Goal: Task Accomplishment & Management: Use online tool/utility

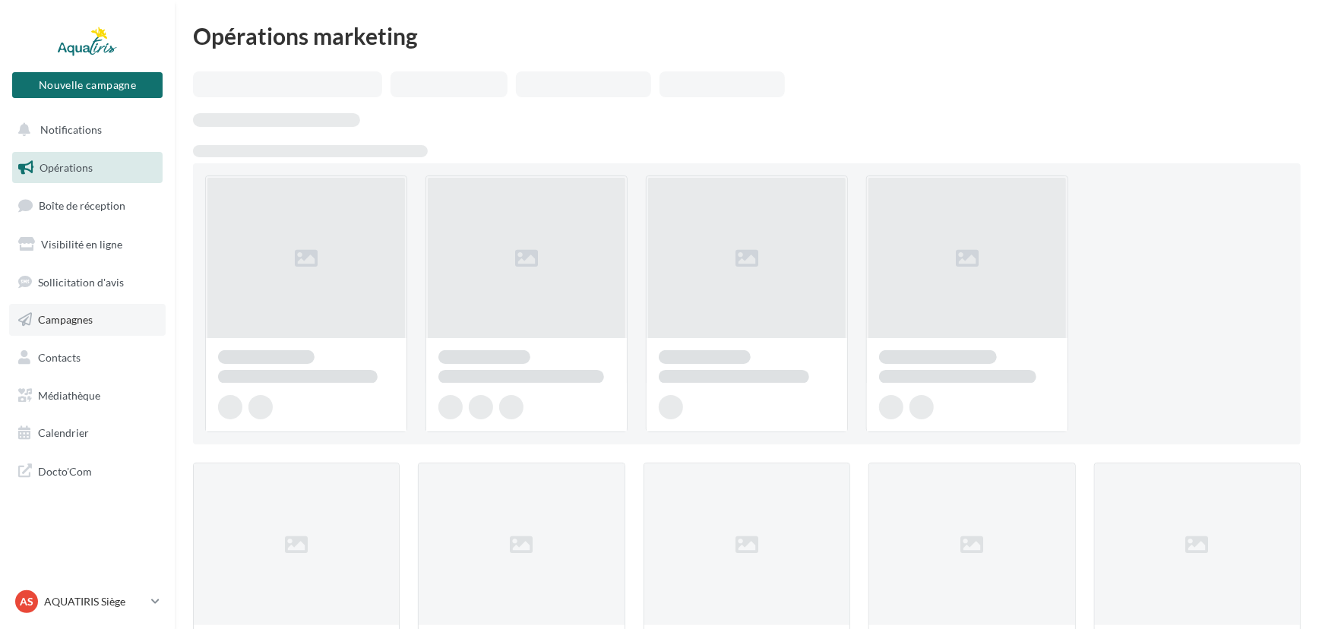
click at [86, 319] on span "Campagnes" at bounding box center [65, 319] width 55 height 13
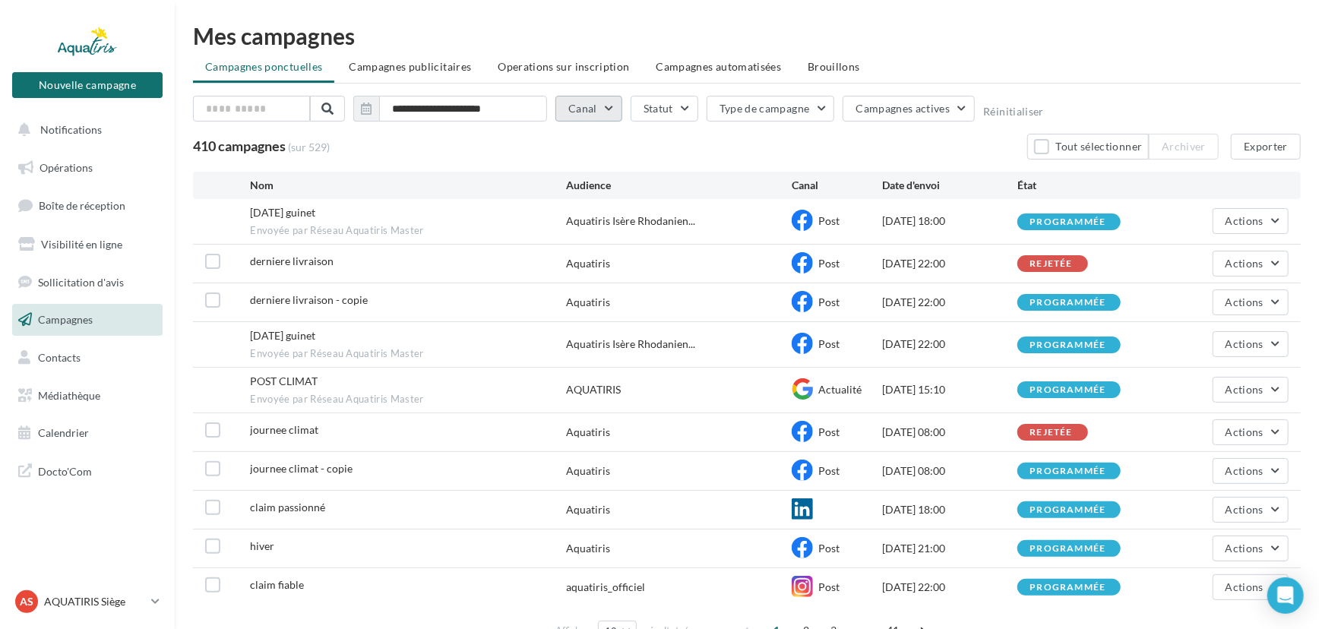
click at [593, 111] on button "Canal" at bounding box center [588, 109] width 67 height 26
click at [586, 211] on div "Email" at bounding box center [606, 215] width 77 height 27
click at [571, 211] on label at bounding box center [575, 212] width 15 height 15
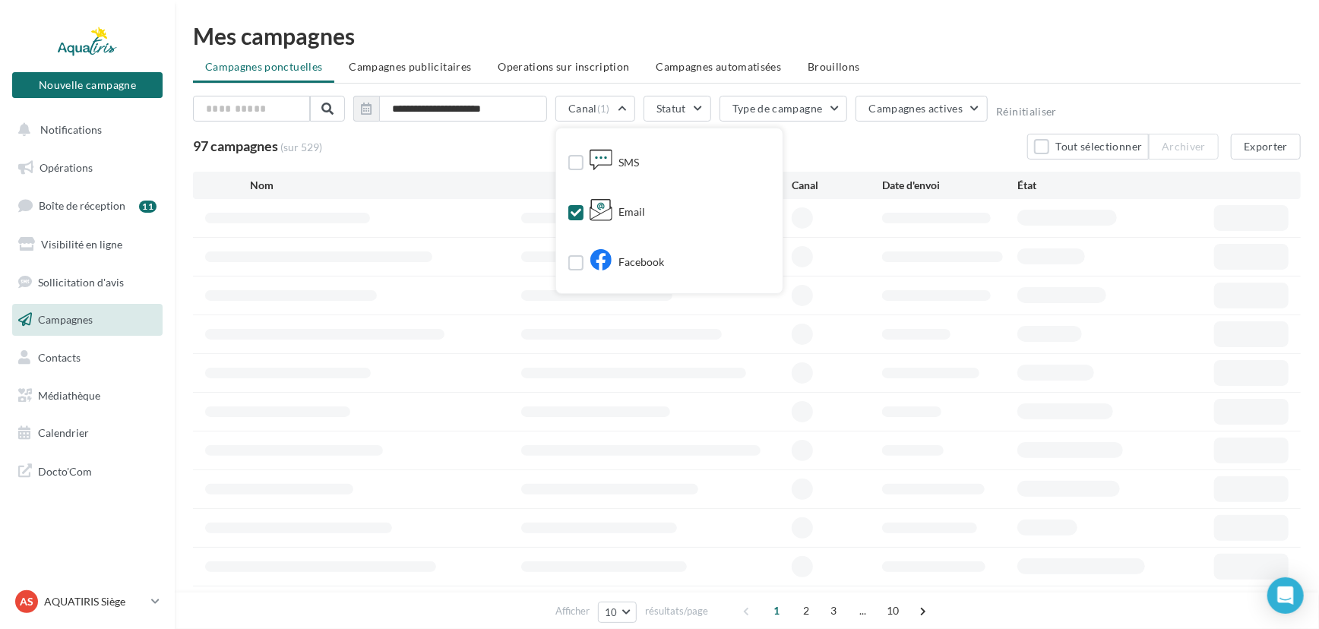
click at [476, 156] on div "97 campagnes (sur 529) Tout sélectionner Archiver Exporter" at bounding box center [747, 147] width 1108 height 26
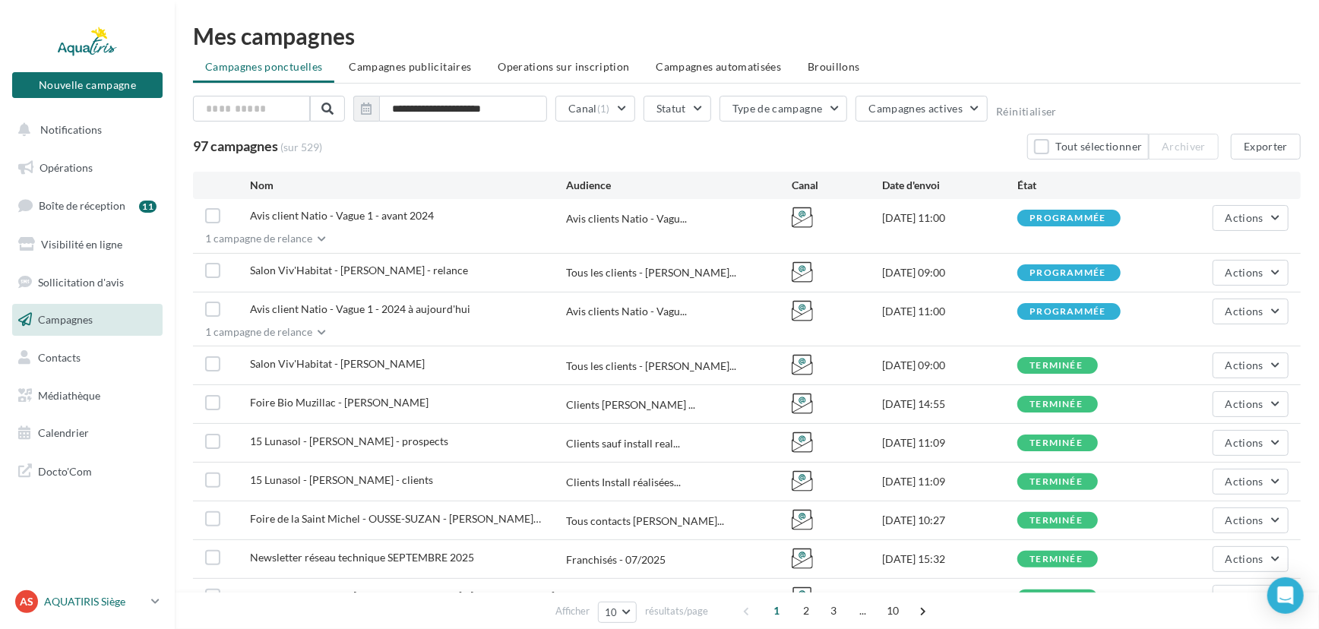
click at [87, 597] on p "AQUATIRIS Siège" at bounding box center [94, 601] width 101 height 15
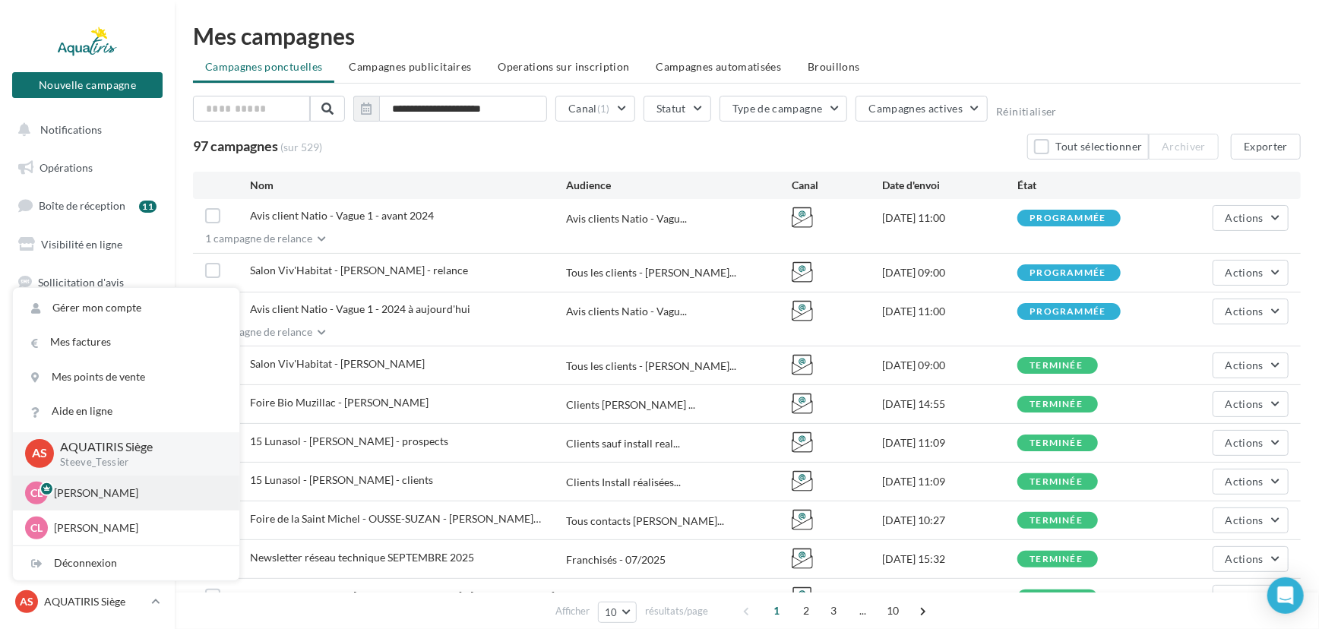
click at [90, 501] on div "CL [PERSON_NAME] [EMAIL_ADDRESS][DOMAIN_NAME]" at bounding box center [126, 493] width 202 height 23
